Goal: Task Accomplishment & Management: Manage account settings

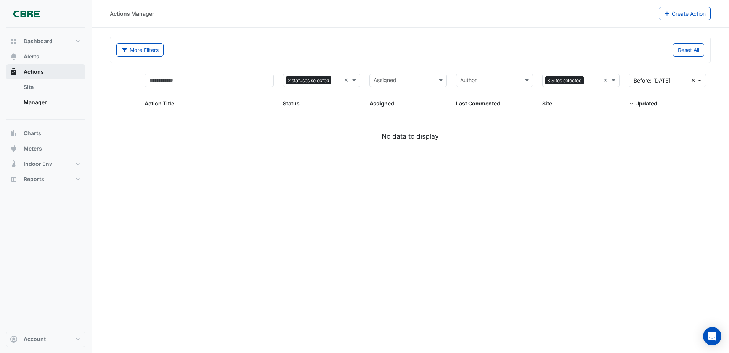
click at [42, 72] on span "Actions" at bounding box center [34, 72] width 20 height 8
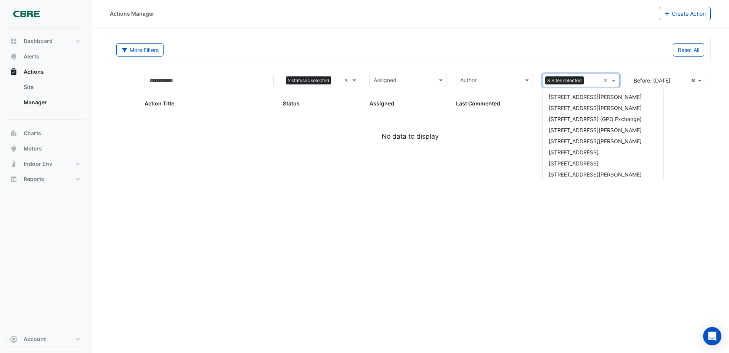
click at [613, 80] on span at bounding box center [615, 80] width 10 height 9
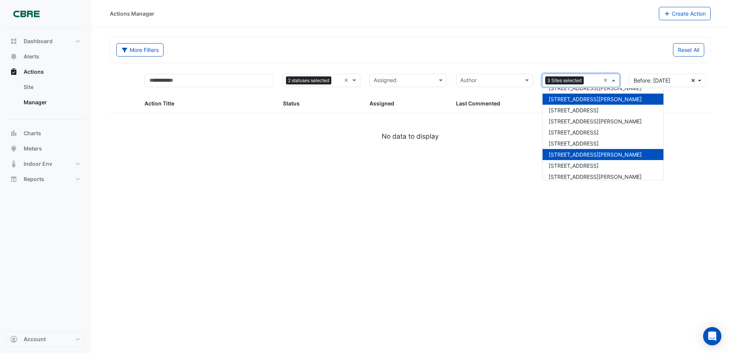
scroll to position [195, 0]
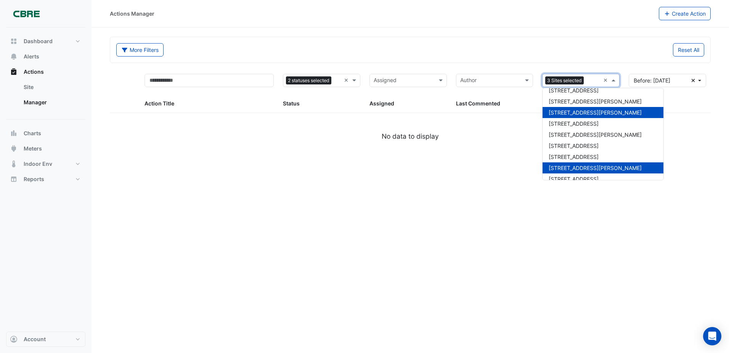
click at [563, 113] on span "[STREET_ADDRESS][PERSON_NAME]" at bounding box center [595, 112] width 93 height 6
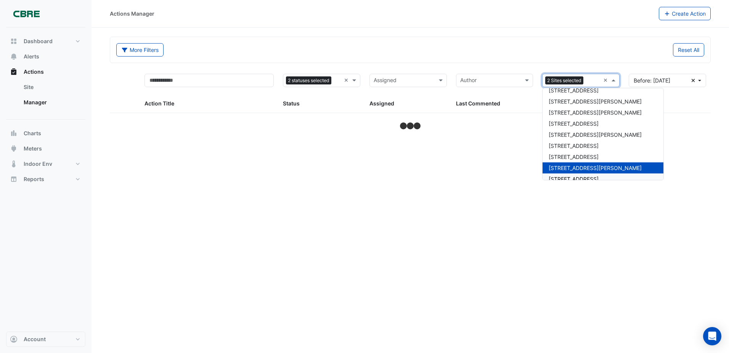
click at [606, 219] on div "Actions Manager Create Action More Filters Reset All Status 2 statuses selected…" at bounding box center [411, 176] width 638 height 353
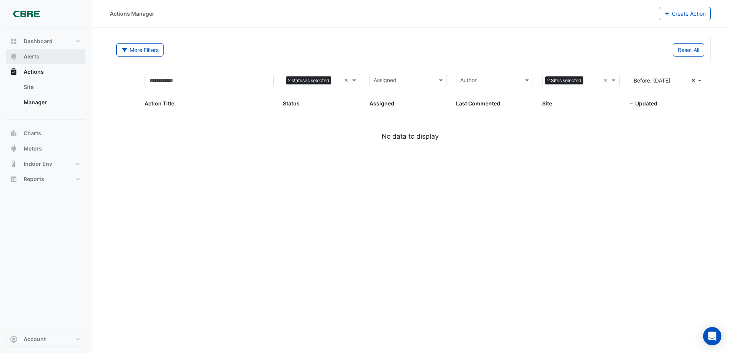
click at [34, 57] on span "Alerts" at bounding box center [32, 57] width 16 height 8
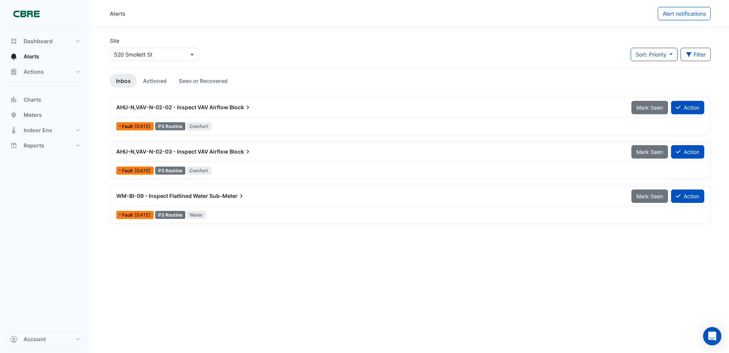
click at [185, 192] on span "WM-BI-09 - Inspect Flatlined Water" at bounding box center [162, 195] width 92 height 6
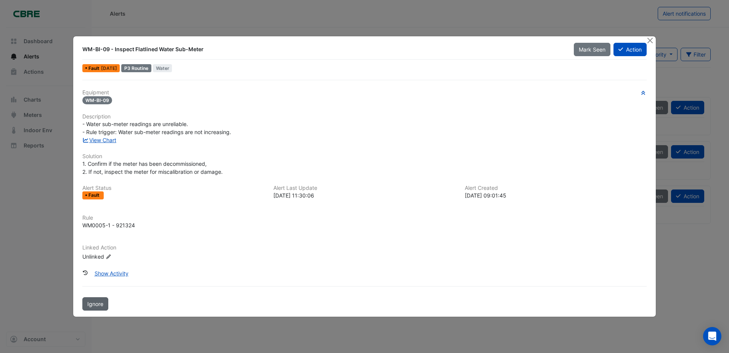
click at [94, 304] on span "Ignore" at bounding box center [95, 303] width 16 height 6
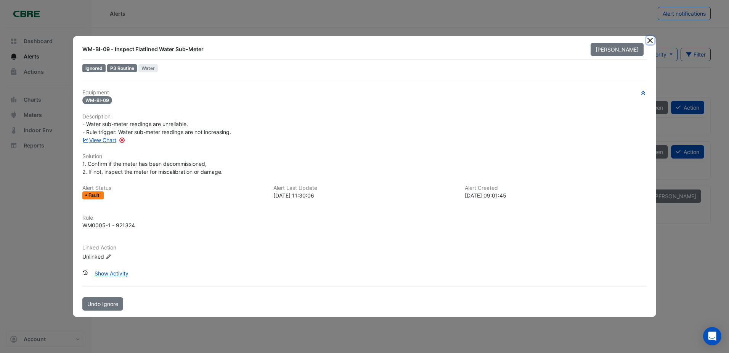
click at [648, 43] on button "Close" at bounding box center [651, 40] width 8 height 8
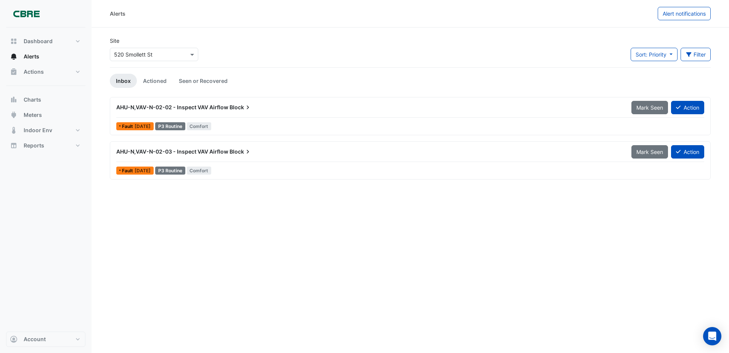
click at [152, 149] on span "AHU-N,VAV-N-02-03 - Inspect VAV Airflow" at bounding box center [172, 151] width 112 height 6
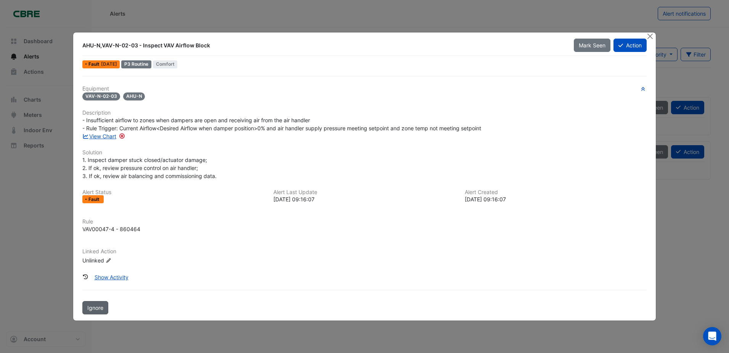
drag, startPoint x: 97, startPoint y: 307, endPoint x: 99, endPoint y: 302, distance: 5.6
click at [97, 306] on span "Ignore" at bounding box center [95, 307] width 16 height 6
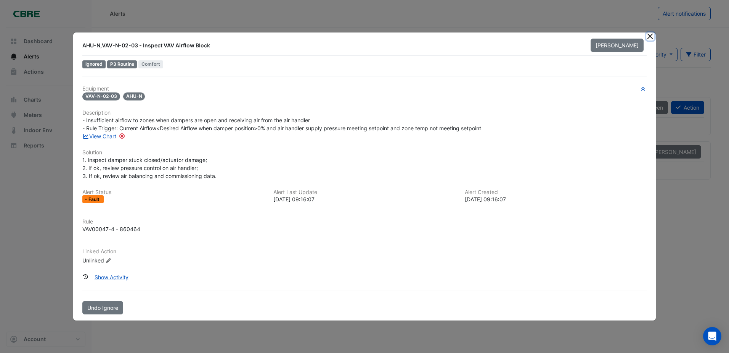
click at [647, 37] on button "Close" at bounding box center [651, 36] width 8 height 8
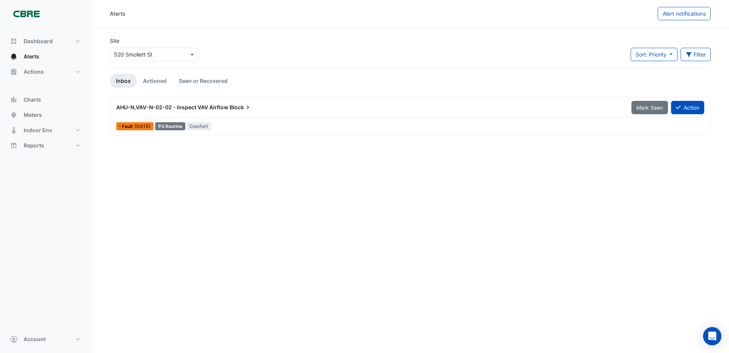
click at [160, 107] on span "AHU-N,VAV-N-02-02 - Inspect VAV Airflow" at bounding box center [172, 107] width 112 height 6
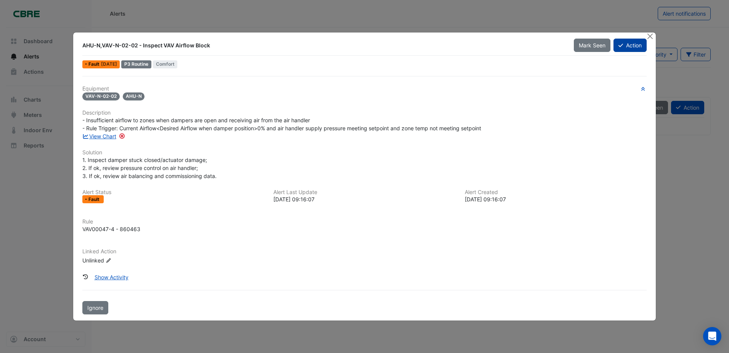
click at [625, 44] on button "Action" at bounding box center [630, 45] width 33 height 13
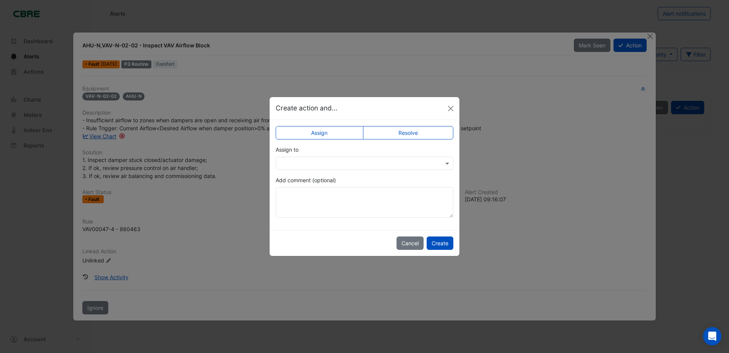
click at [341, 161] on input "text" at bounding box center [357, 163] width 154 height 8
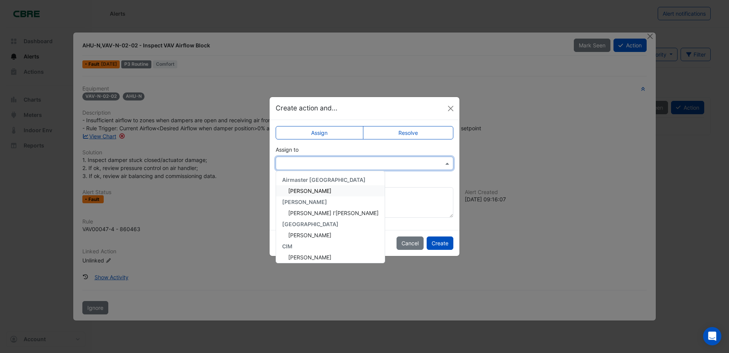
click at [301, 190] on span "[PERSON_NAME]" at bounding box center [309, 190] width 43 height 6
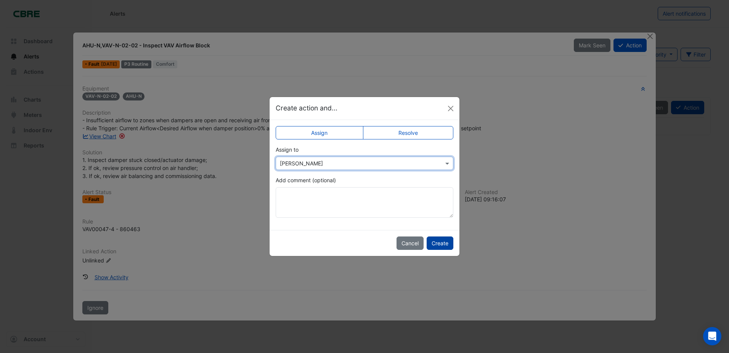
click at [441, 240] on button "Create" at bounding box center [440, 242] width 27 height 13
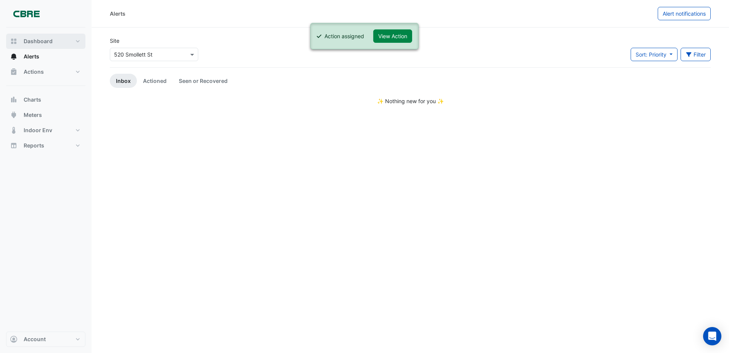
click at [35, 43] on span "Dashboard" at bounding box center [38, 41] width 29 height 8
